Goal: Transaction & Acquisition: Purchase product/service

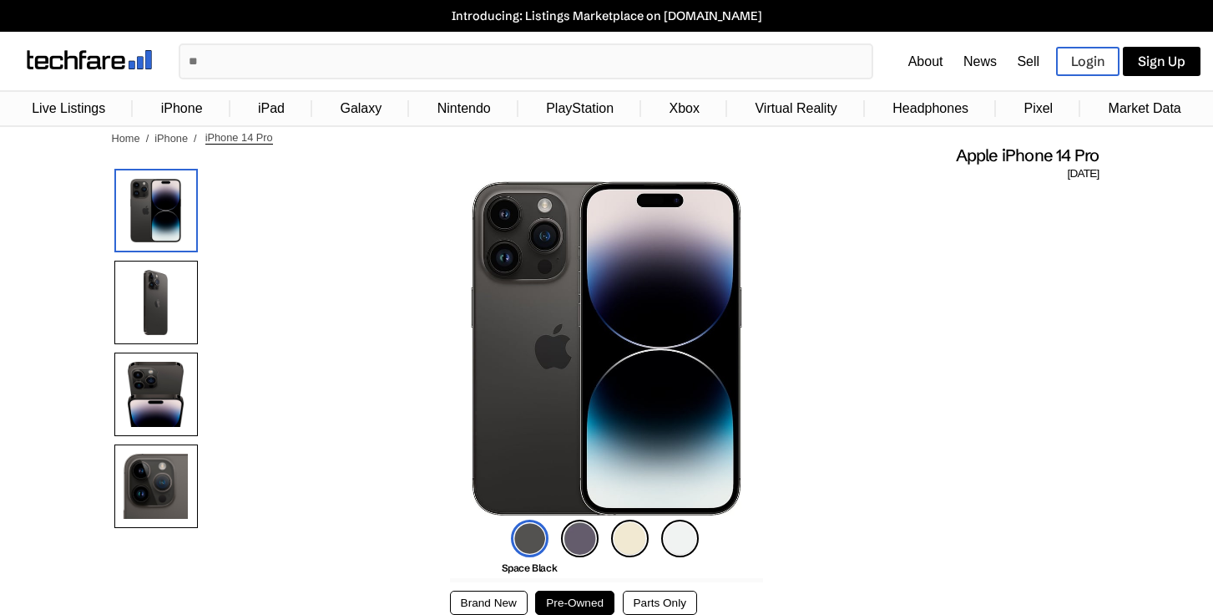
click at [178, 103] on link "iPhone" at bounding box center [182, 109] width 58 height 32
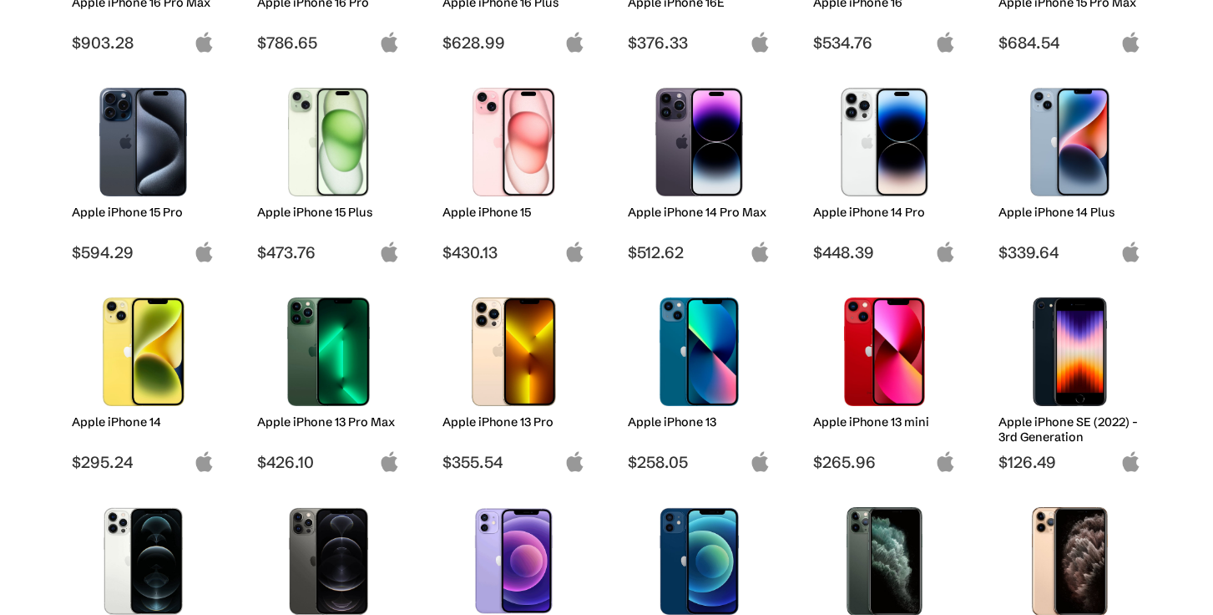
scroll to position [410, 0]
click at [502, 376] on img at bounding box center [514, 351] width 118 height 109
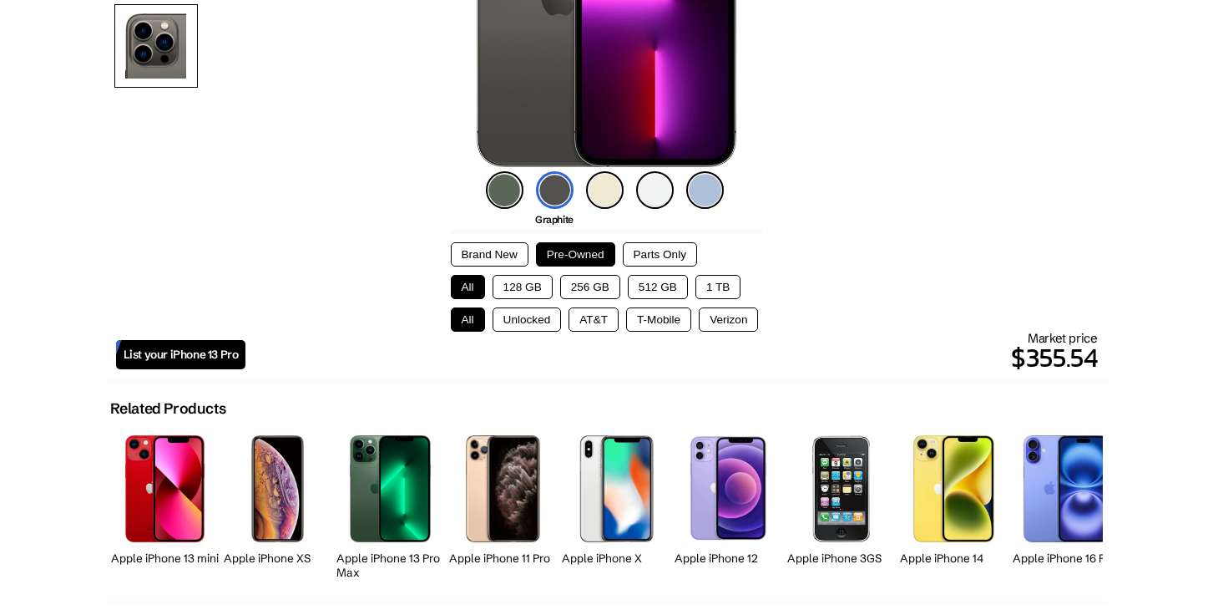
scroll to position [458, 0]
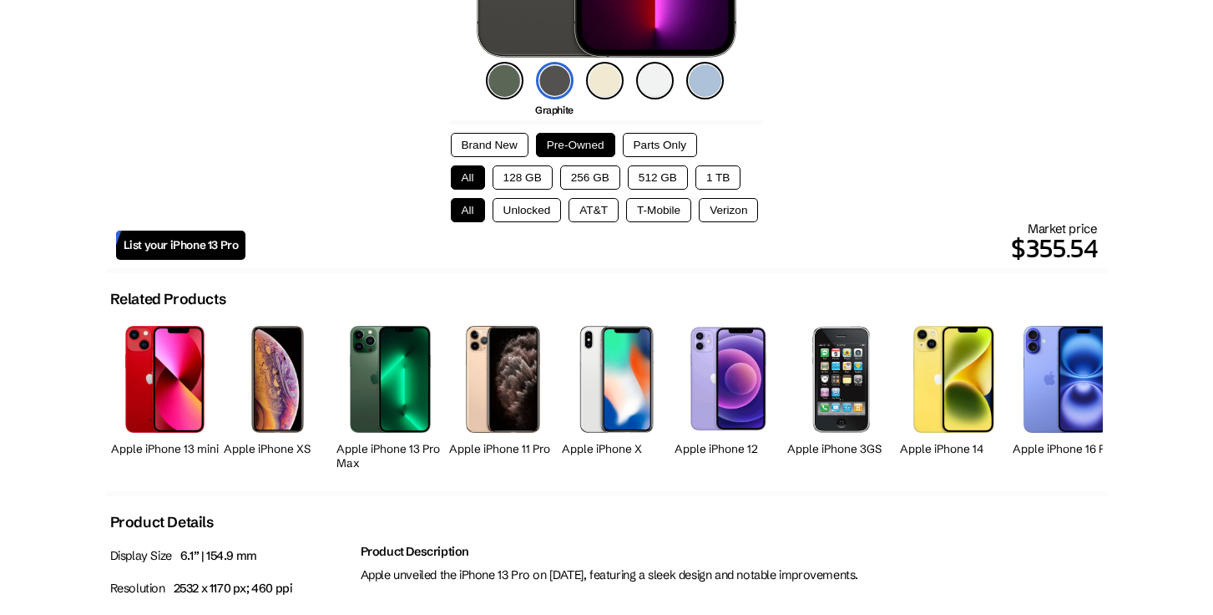
click at [596, 178] on button "256 GB" at bounding box center [590, 177] width 60 height 24
click at [534, 209] on button "Unlocked" at bounding box center [527, 210] width 69 height 24
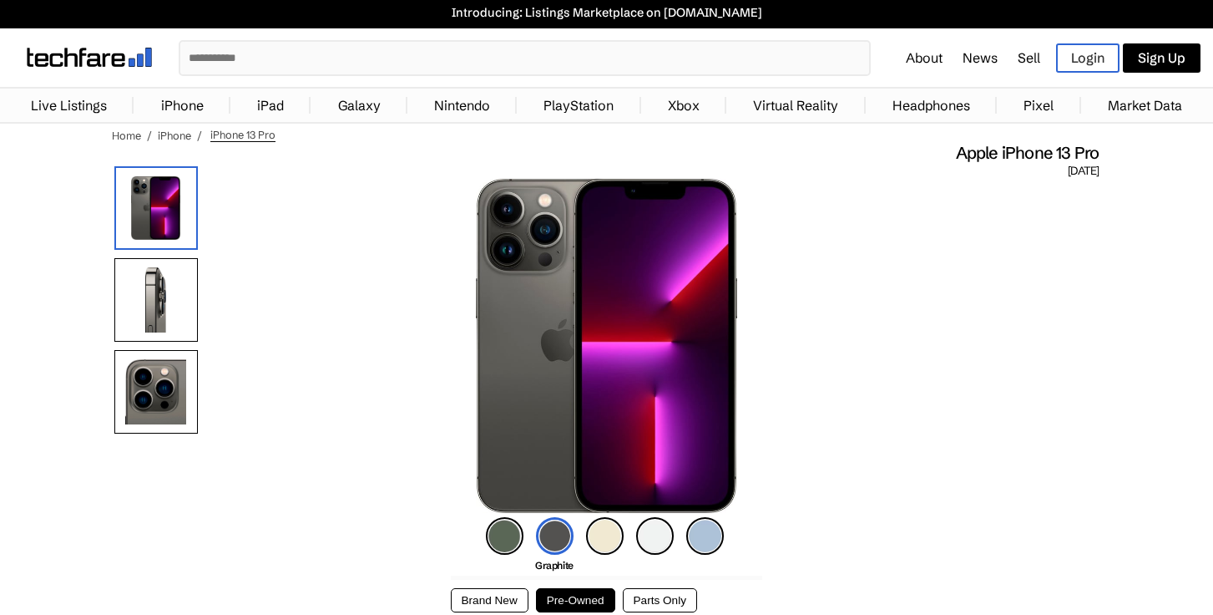
scroll to position [0, 0]
